Goal: Information Seeking & Learning: Learn about a topic

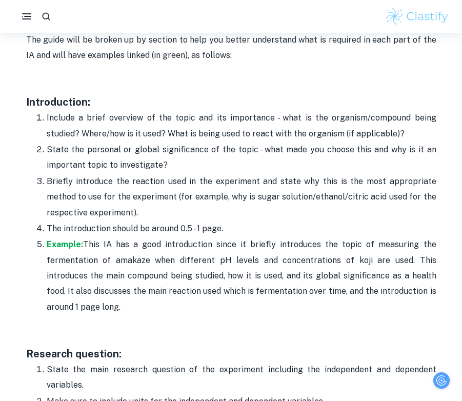
scroll to position [646, 0]
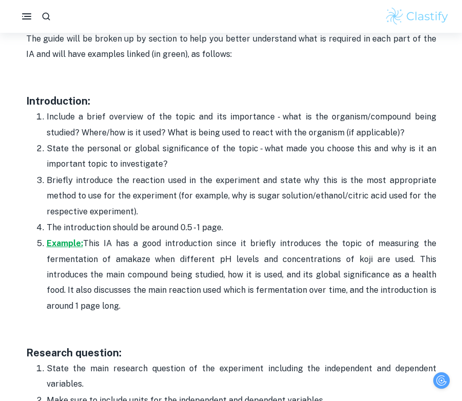
click at [67, 242] on strong "Example:" at bounding box center [65, 243] width 36 height 10
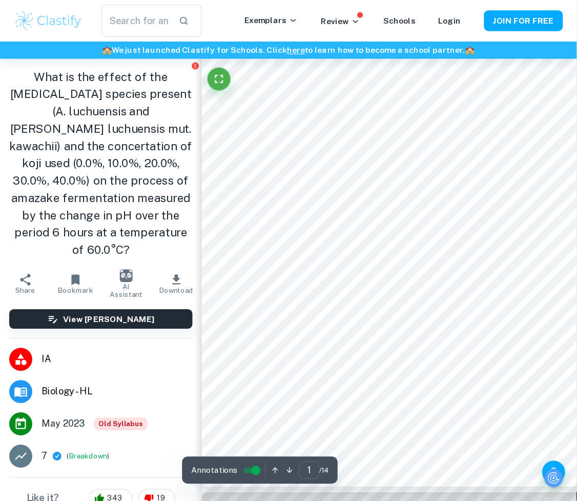
scroll to position [78, 0]
